Goal: Task Accomplishment & Management: Manage account settings

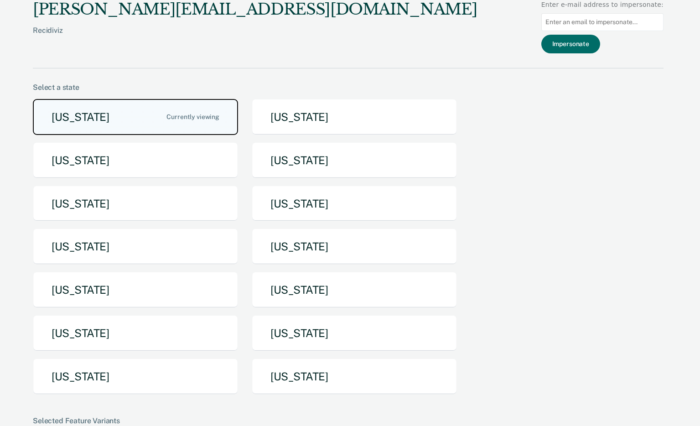
click at [156, 103] on button "[US_STATE]" at bounding box center [135, 117] width 205 height 36
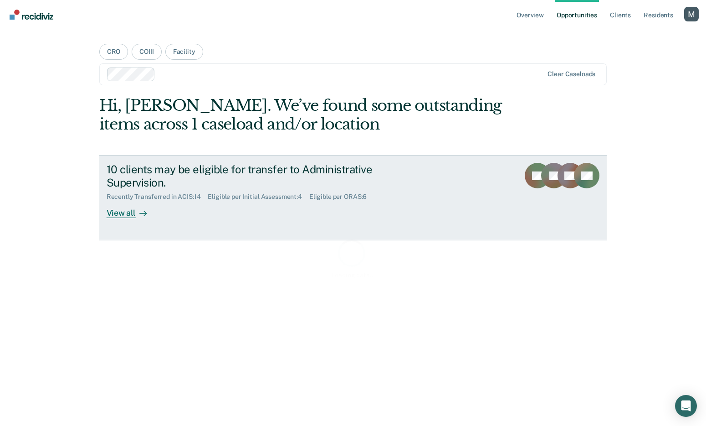
click at [270, 185] on div "10 clients may be eligible for transfer to Administrative Supervision." at bounding box center [267, 176] width 320 height 26
